Goal: Transaction & Acquisition: Download file/media

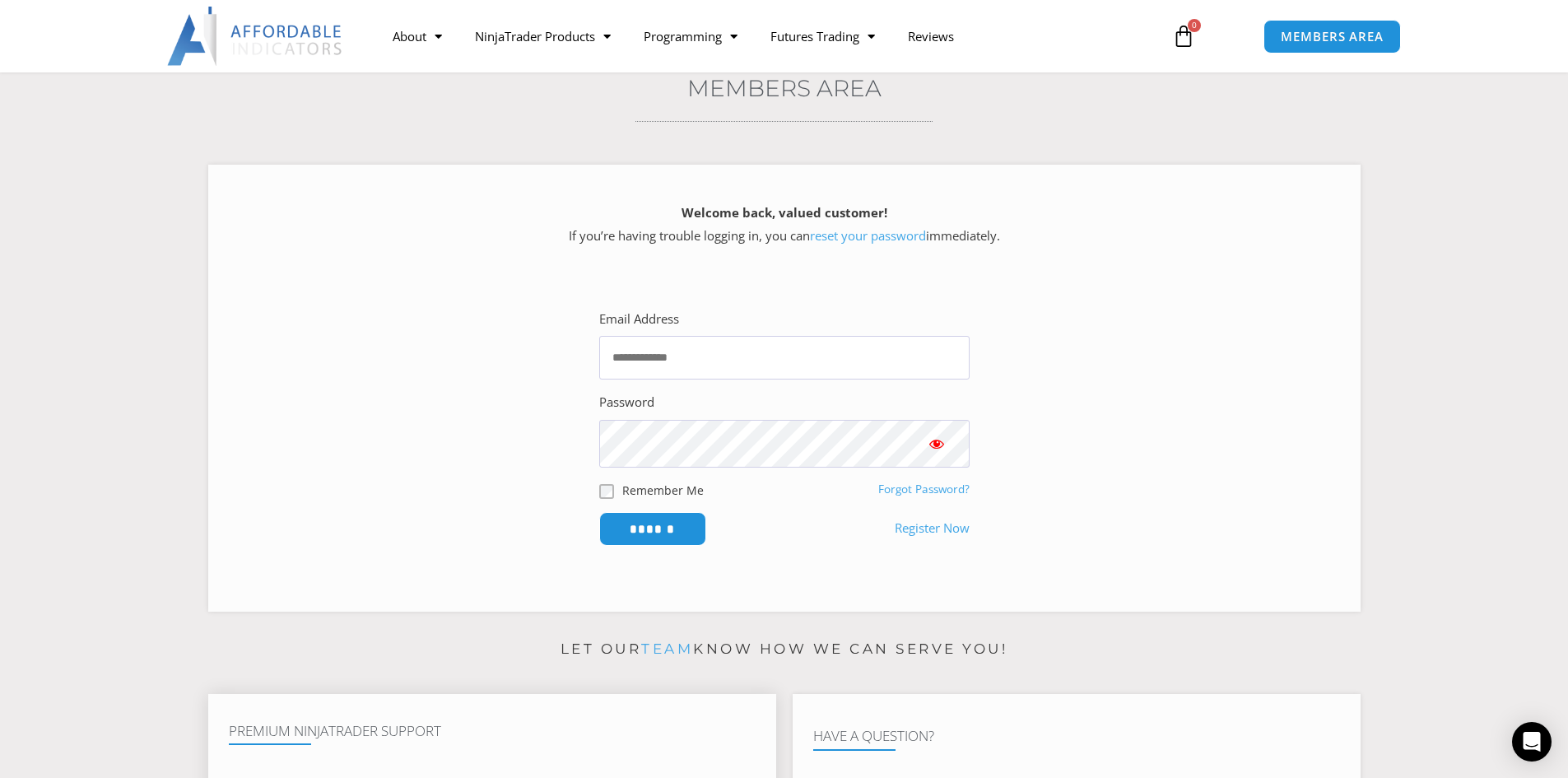
scroll to position [82, 0]
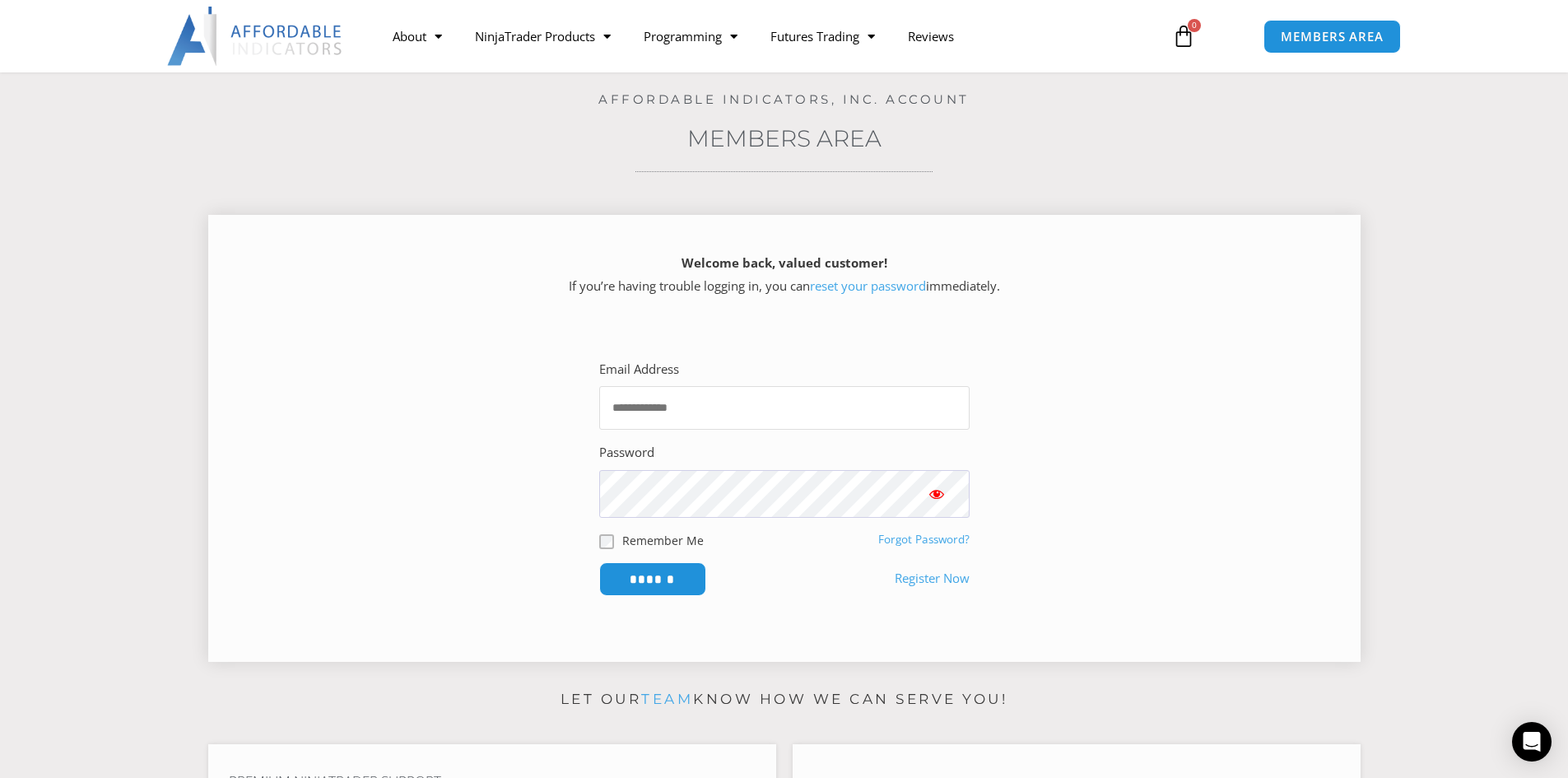
click at [684, 418] on input "Email Address" at bounding box center [784, 408] width 371 height 44
type input "**********"
click at [600, 563] on input "******" at bounding box center [653, 579] width 107 height 33
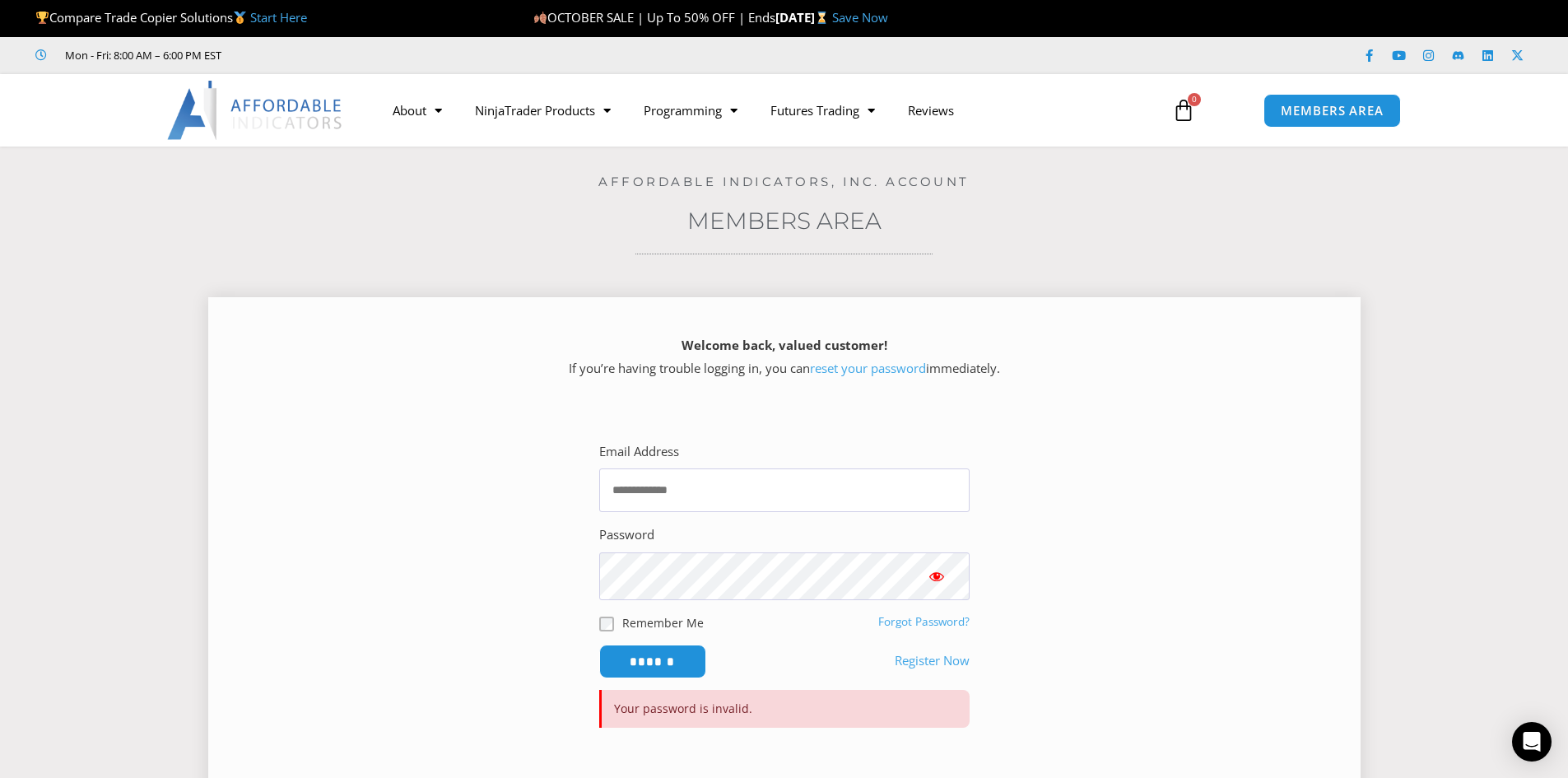
click at [835, 361] on link "reset your password" at bounding box center [868, 367] width 116 height 16
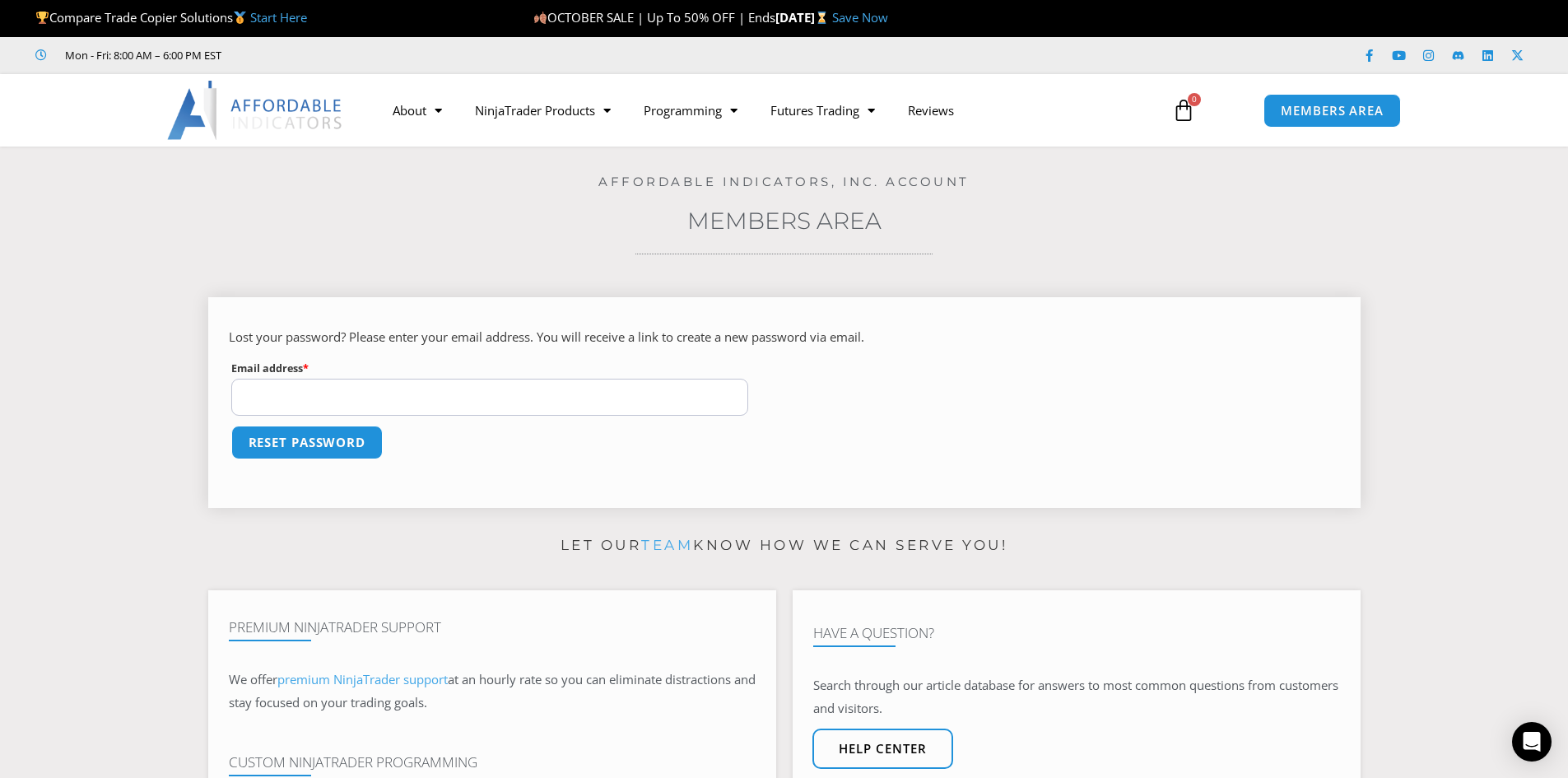
click at [408, 395] on input "Email address * Required" at bounding box center [490, 397] width 518 height 37
type input "**********"
click at [292, 452] on button "Reset password" at bounding box center [307, 442] width 160 height 35
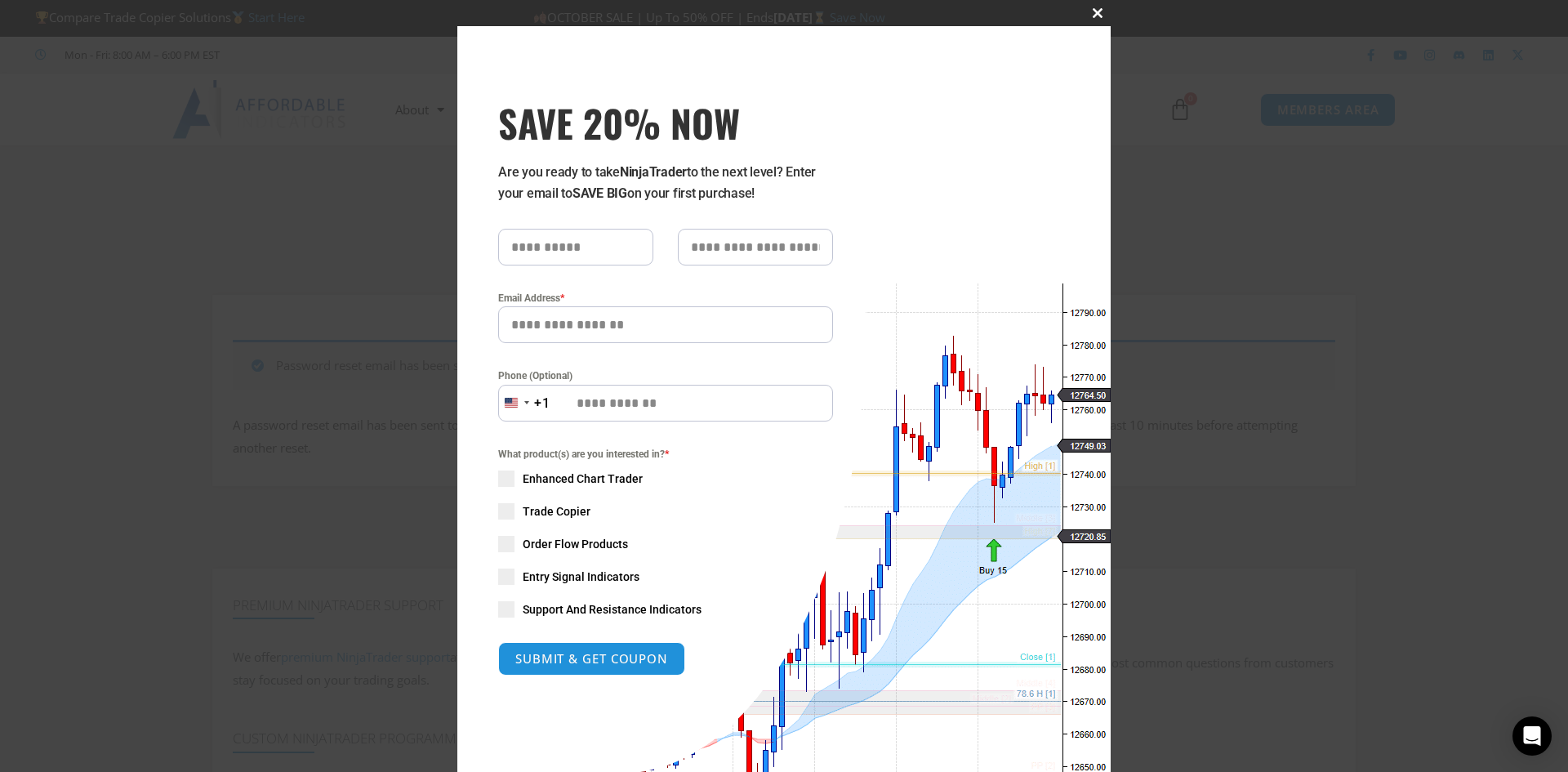
click at [1088, 8] on button "Close this module" at bounding box center [1098, 13] width 26 height 26
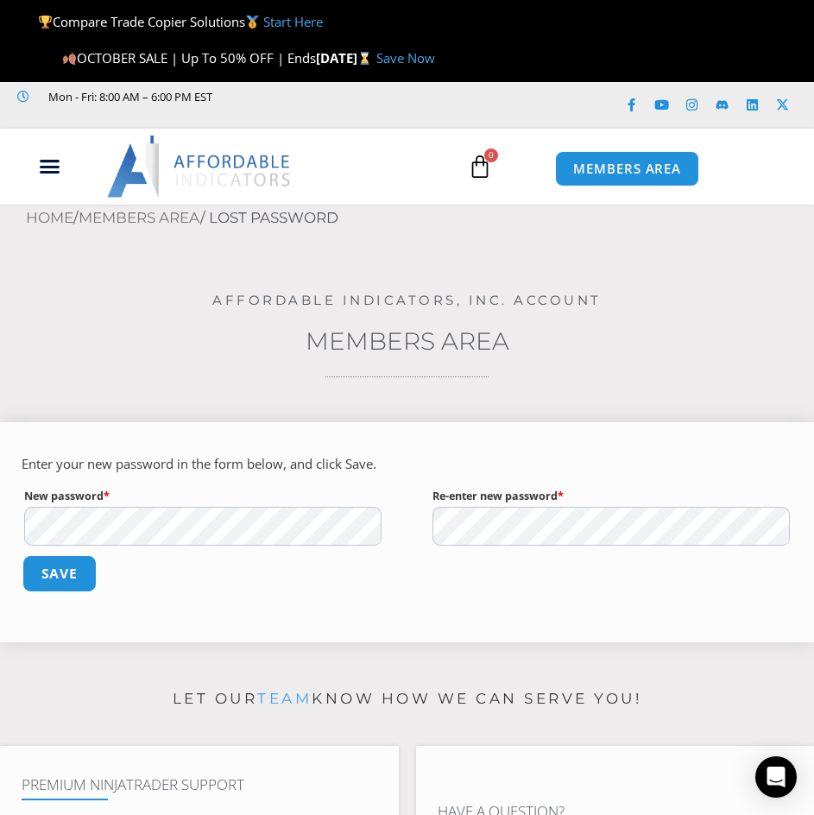
click at [75, 589] on button "Save" at bounding box center [59, 573] width 74 height 37
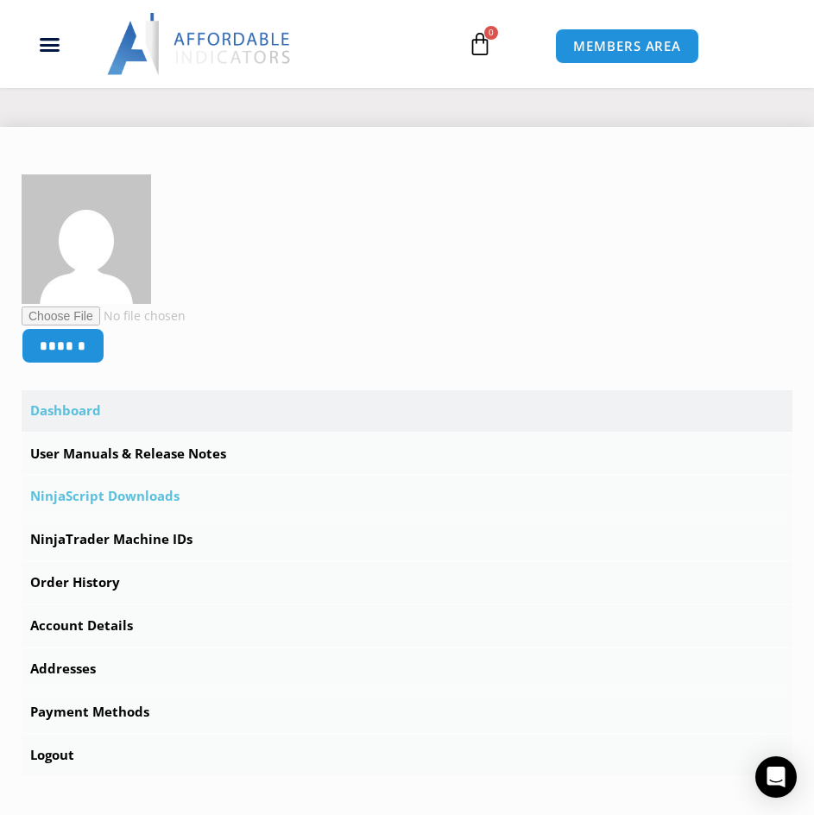
scroll to position [259, 0]
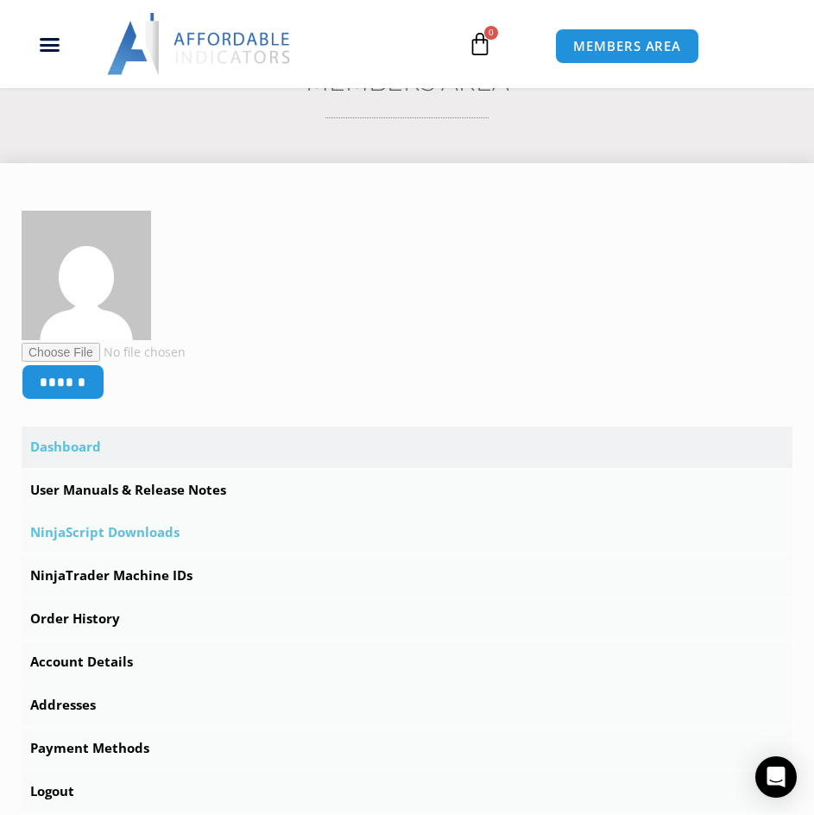
click at [121, 535] on link "NinjaScript Downloads" at bounding box center [407, 532] width 771 height 41
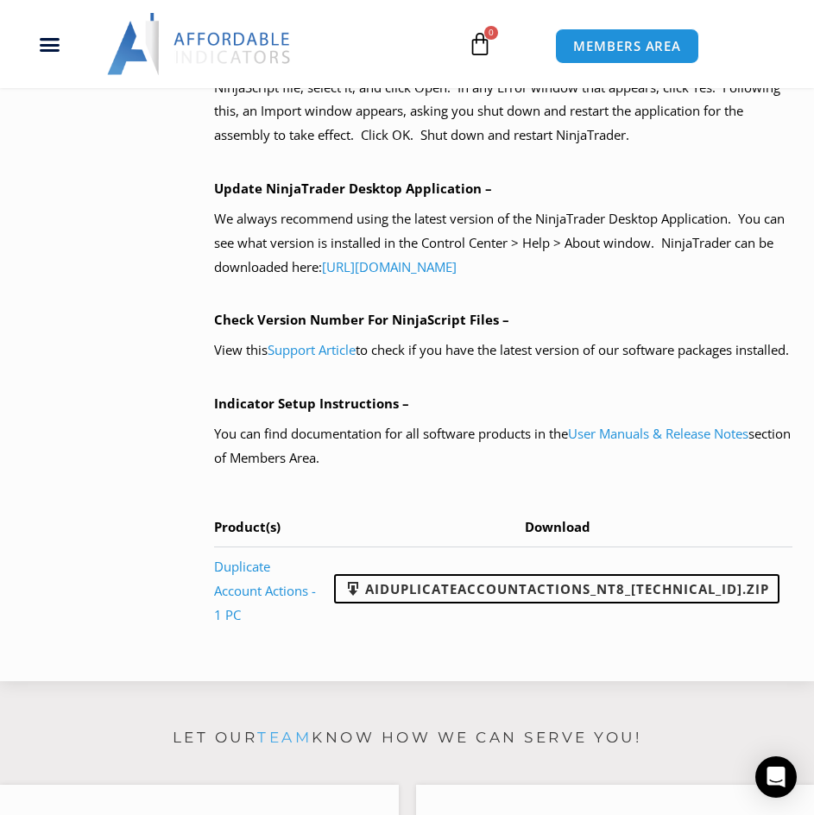
scroll to position [1382, 0]
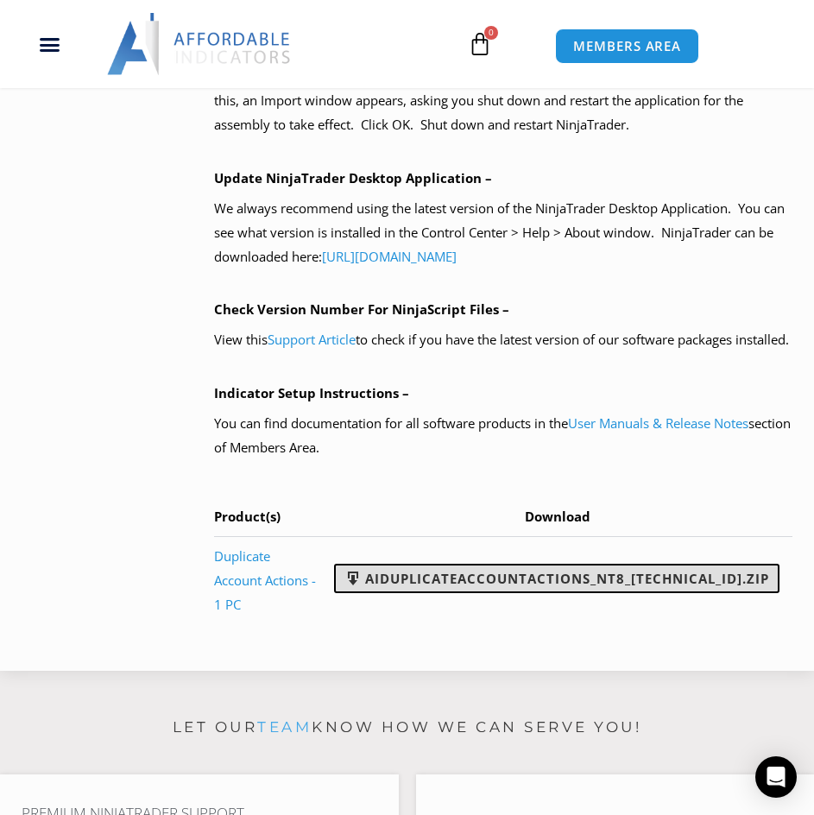
click at [484, 593] on link "AIDuplicateAccountActions_NT8_25.10.2.1.zip" at bounding box center [557, 578] width 446 height 29
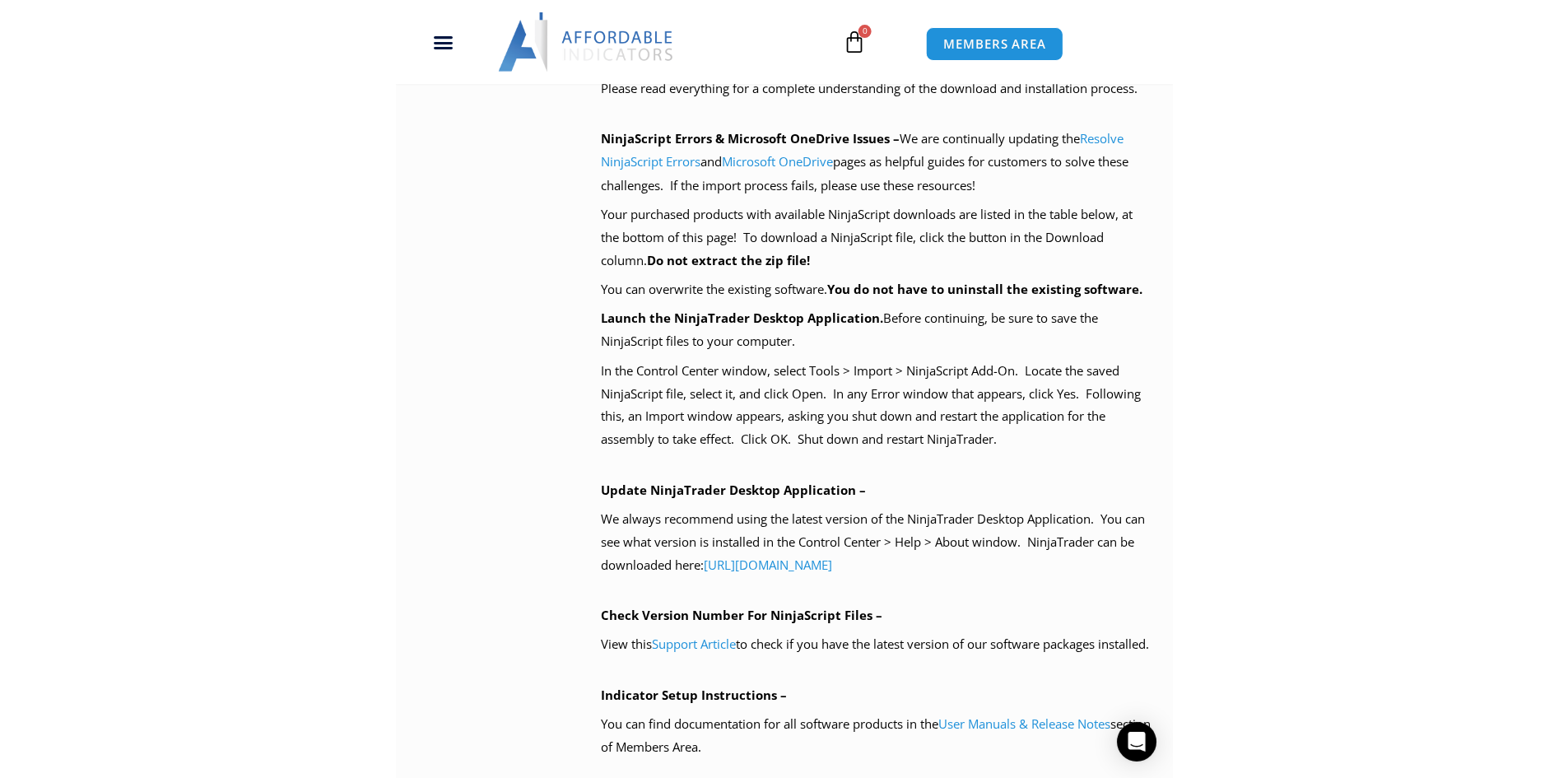
scroll to position [988, 0]
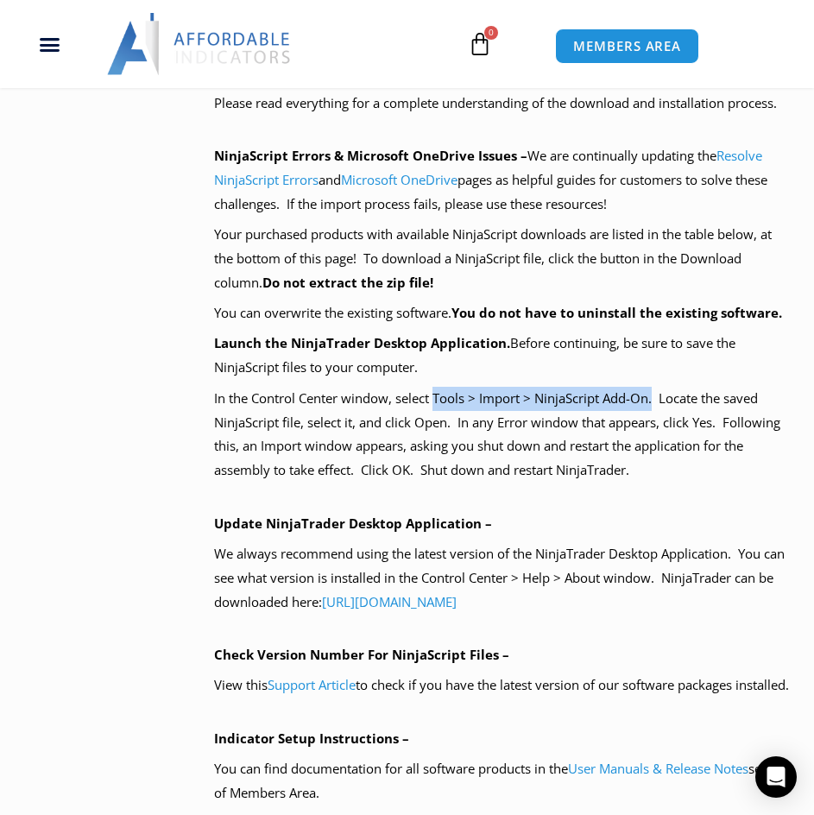
drag, startPoint x: 435, startPoint y: 401, endPoint x: 655, endPoint y: 397, distance: 220.2
click at [655, 397] on p "In the Control Center window, select Tools > Import > NinjaScript Add-On. Locat…" at bounding box center [503, 435] width 579 height 96
